Goal: Information Seeking & Learning: Learn about a topic

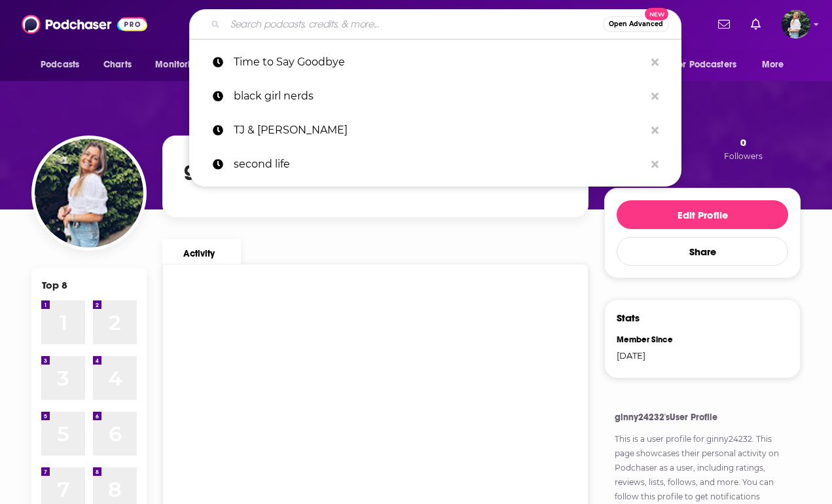
click at [328, 16] on input "Search podcasts, credits, & more..." at bounding box center [414, 24] width 378 height 21
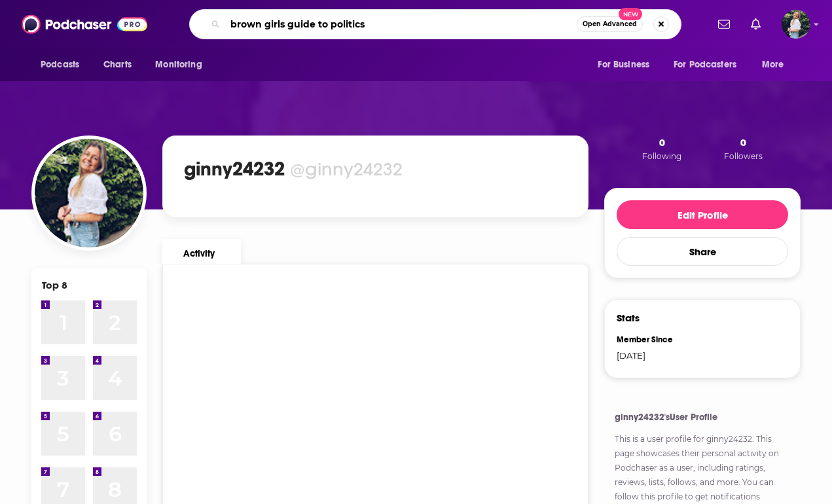
type input "brown girls guide to politics"
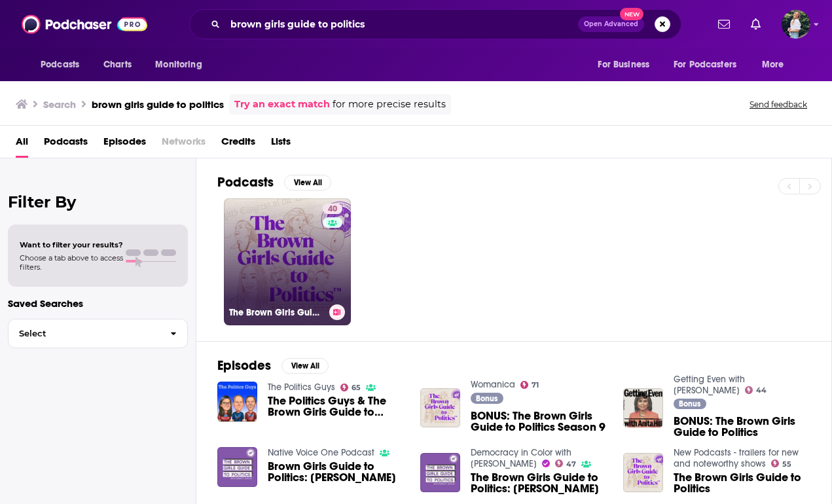
click at [285, 283] on link "40 The Brown Girls Guide to Politics" at bounding box center [287, 261] width 127 height 127
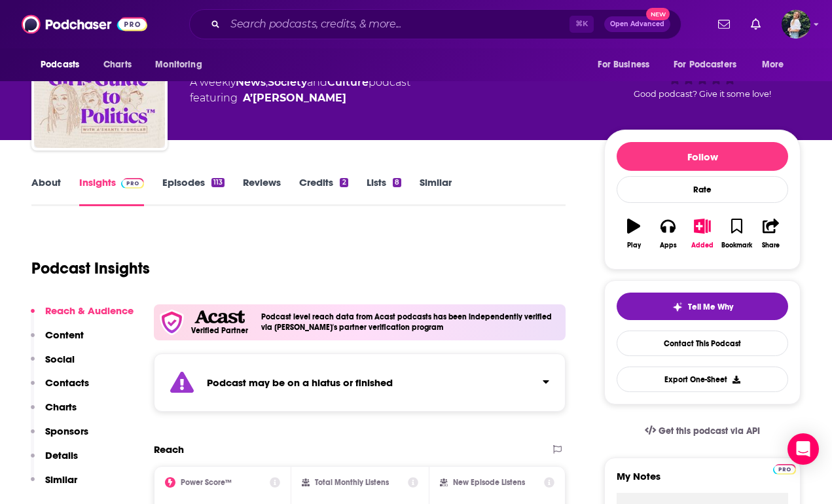
scroll to position [73, 0]
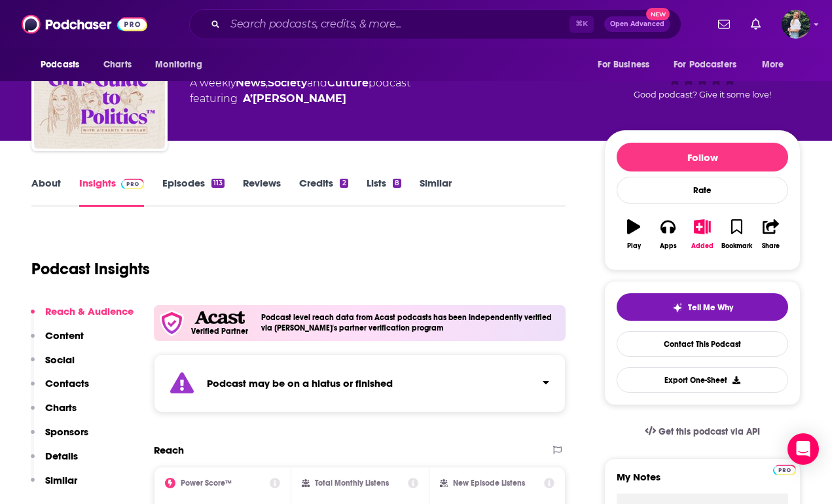
click at [429, 191] on link "Similar" at bounding box center [436, 192] width 32 height 30
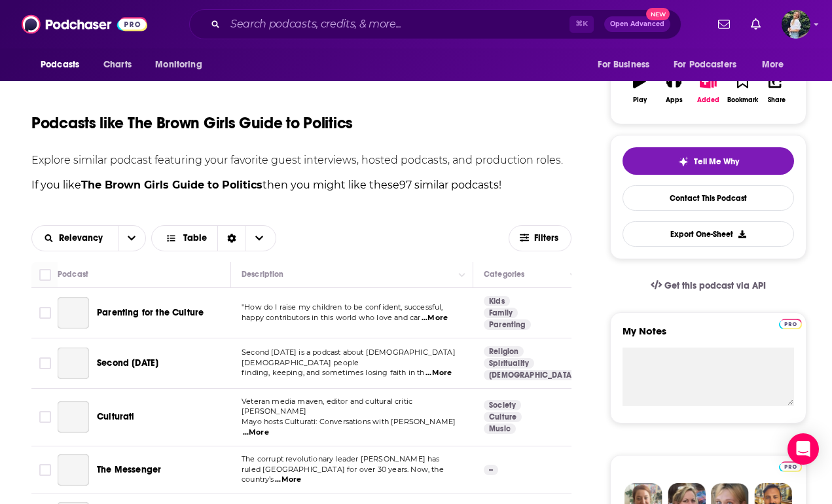
scroll to position [233, 0]
